Goal: Information Seeking & Learning: Learn about a topic

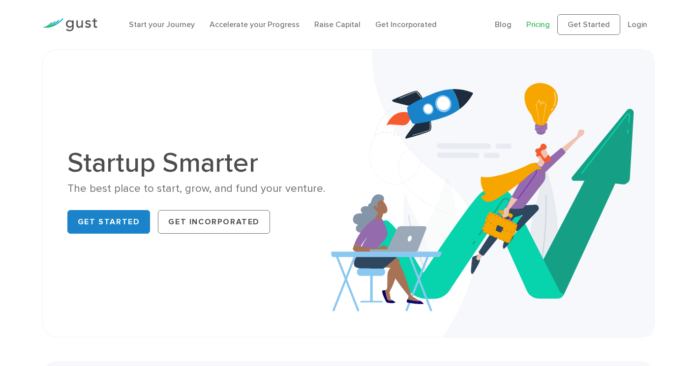
click at [537, 27] on link "Pricing" at bounding box center [539, 24] width 24 height 9
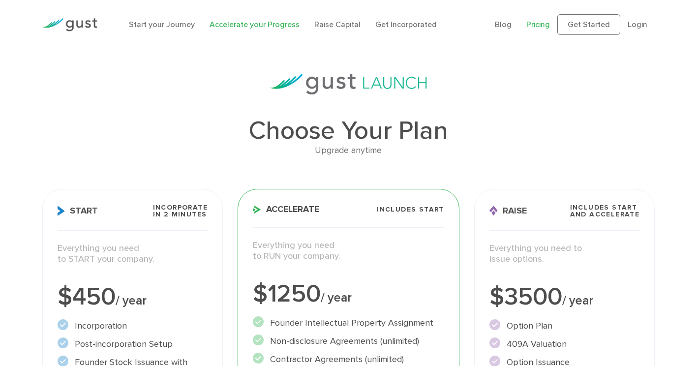
click at [221, 20] on link "Accelerate your Progress" at bounding box center [255, 24] width 90 height 9
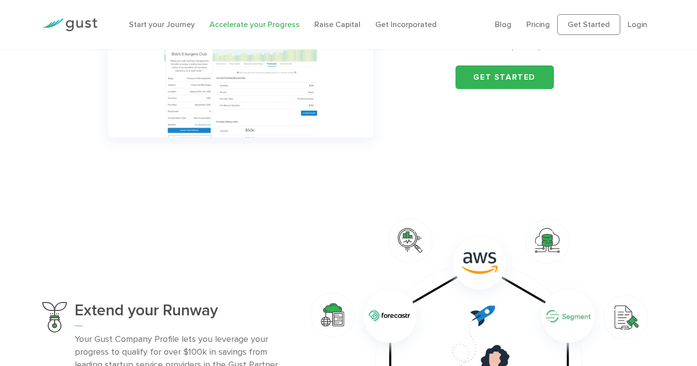
scroll to position [689, 0]
